Goal: Register for event/course

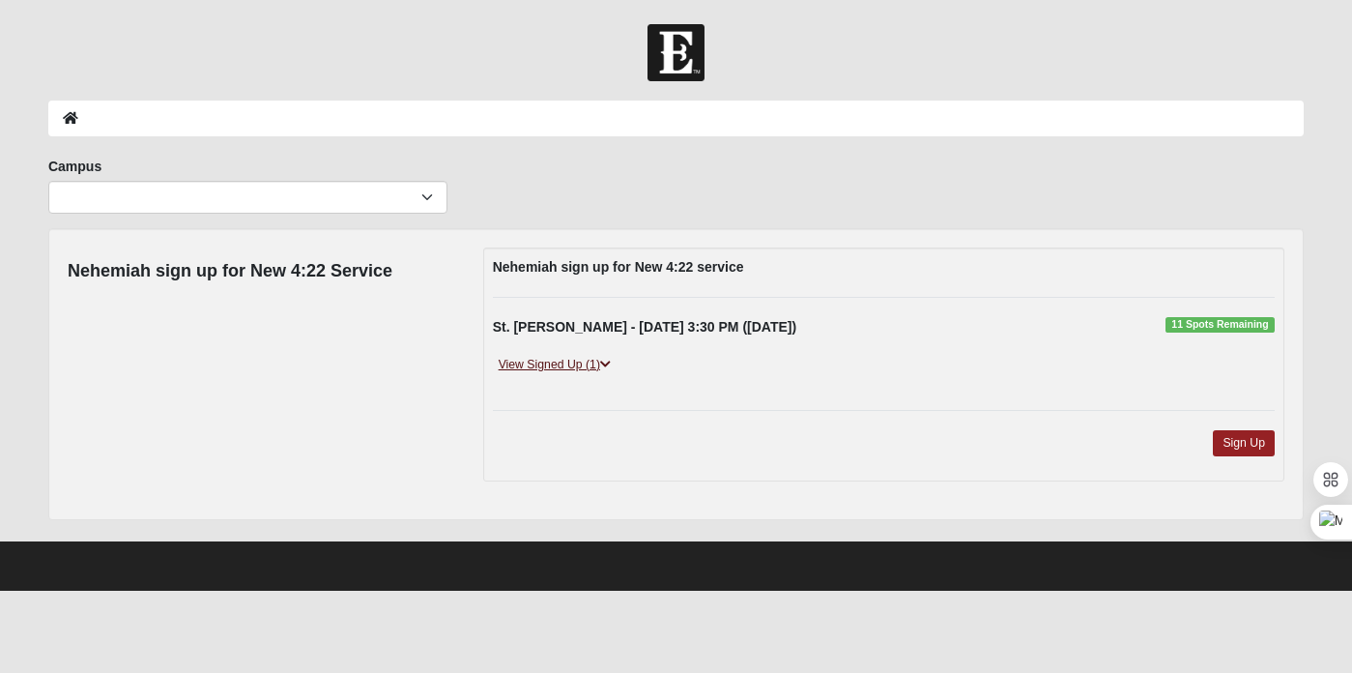
click at [566, 358] on link "View Signed Up (1)" at bounding box center [555, 365] width 124 height 20
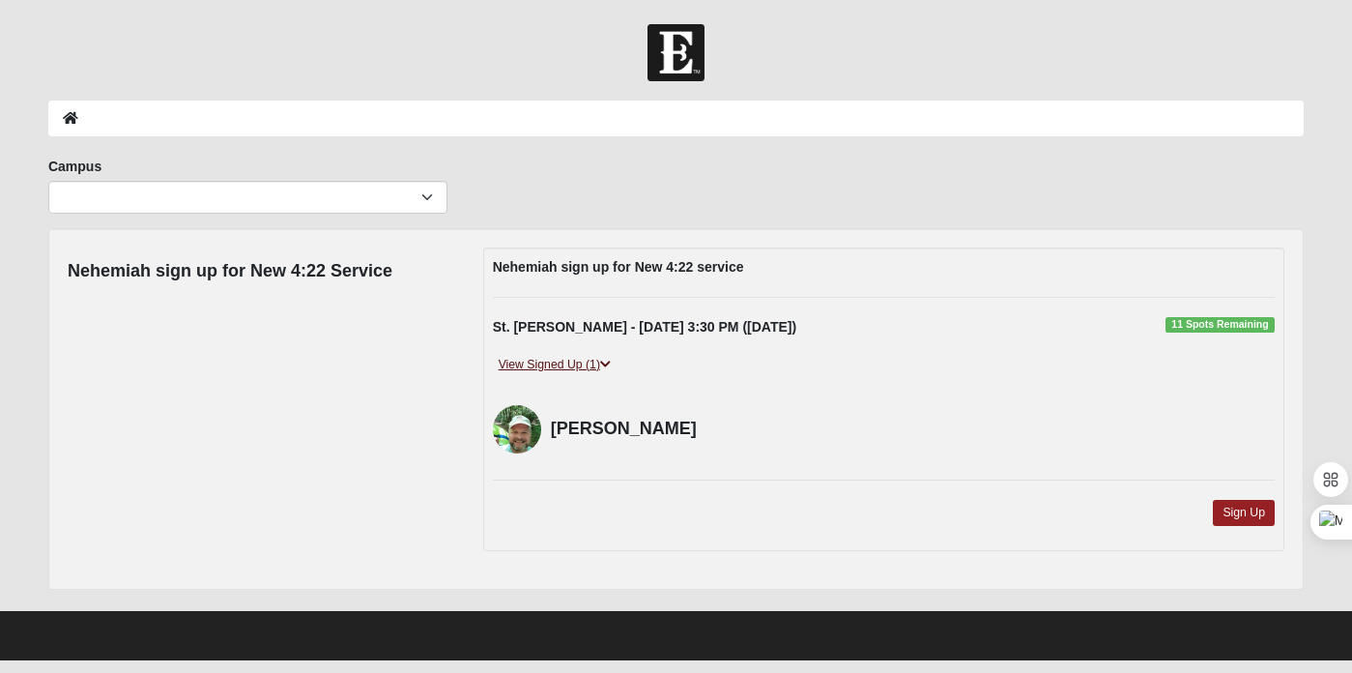
click at [567, 355] on link "View Signed Up (1)" at bounding box center [555, 365] width 124 height 20
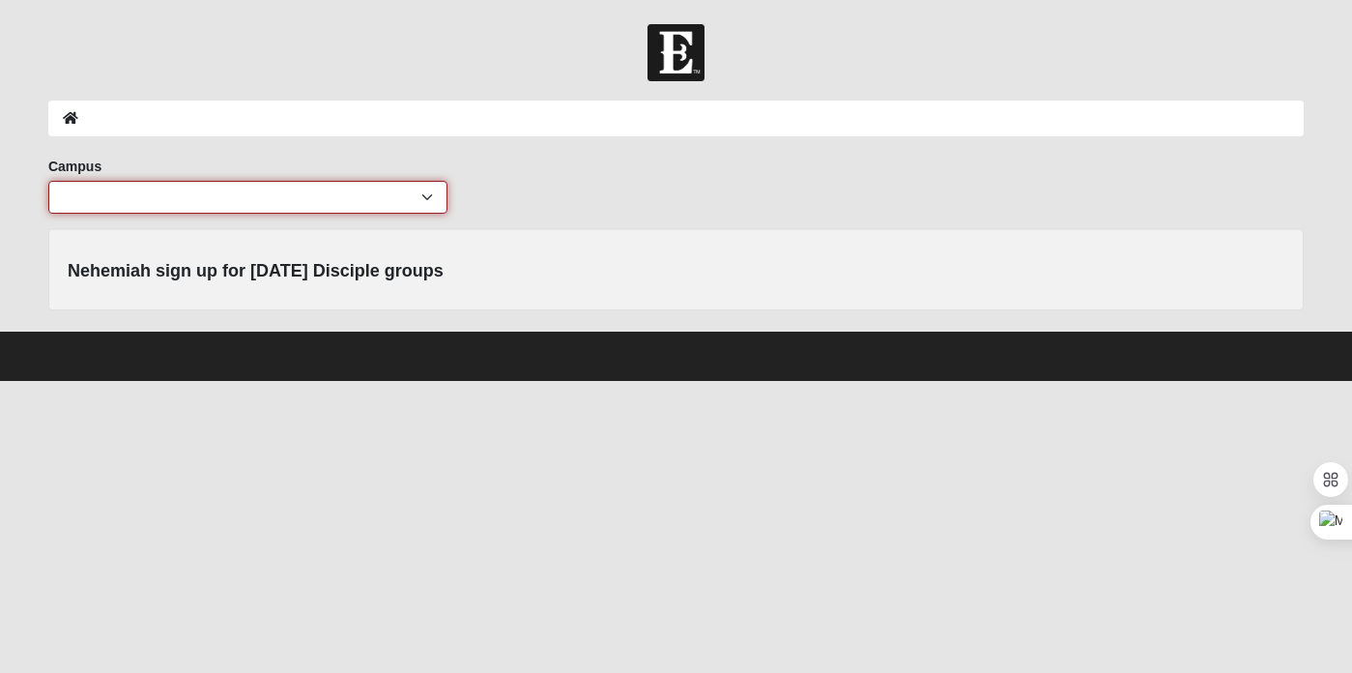
click at [430, 194] on select "[GEOGRAPHIC_DATA] [GEOGRAPHIC_DATA] (Coming Soon) Eleven22 Online [PERSON_NAME]…" at bounding box center [247, 197] width 399 height 33
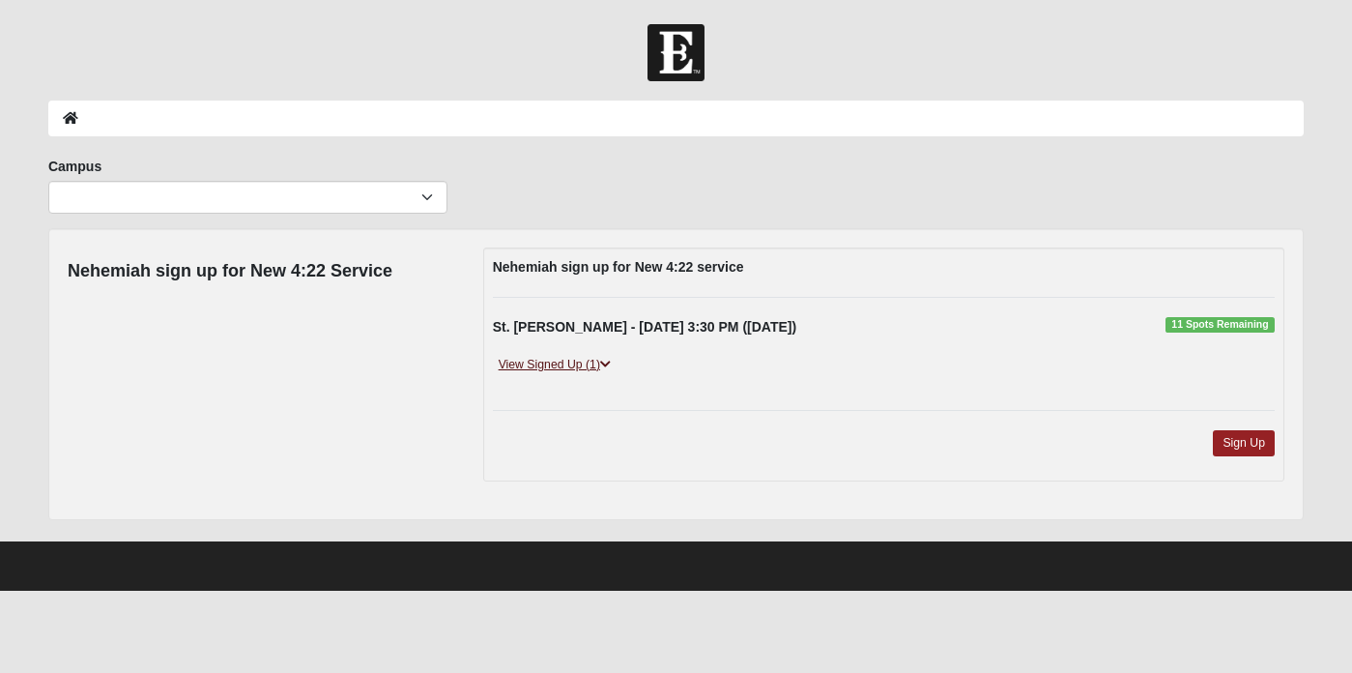
click at [599, 363] on link "View Signed Up (1)" at bounding box center [555, 365] width 124 height 20
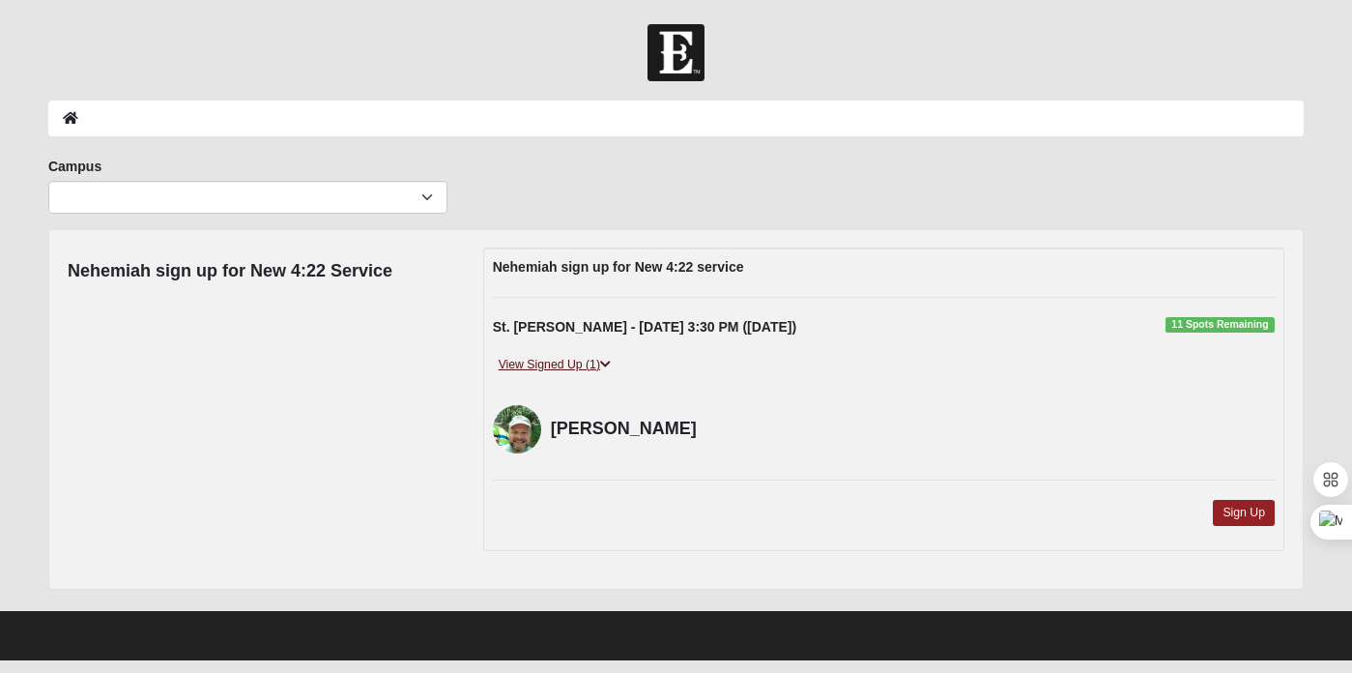
click at [599, 362] on link "View Signed Up (1)" at bounding box center [555, 365] width 124 height 20
